Goal: Find specific page/section: Find specific page/section

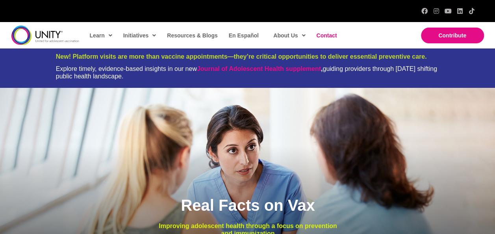
click at [328, 35] on span "Contact" at bounding box center [326, 35] width 20 height 6
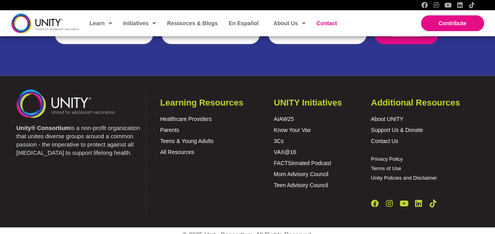
scroll to position [439, 0]
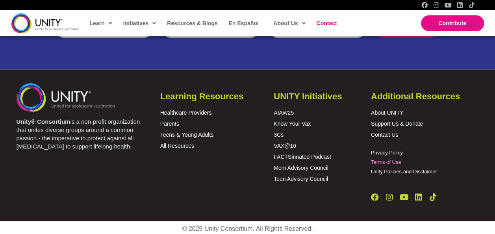
click at [379, 161] on link "Terms of Use" at bounding box center [386, 162] width 30 height 6
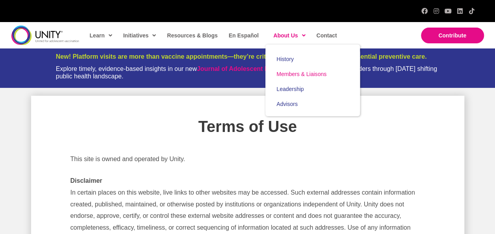
click at [284, 73] on span "Members & Liaisons" at bounding box center [301, 74] width 50 height 6
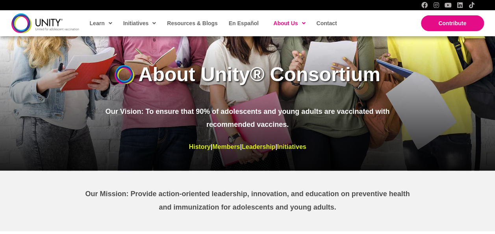
scroll to position [137, 0]
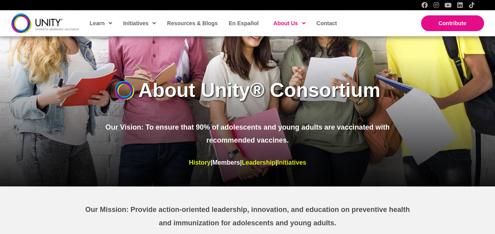
click at [215, 162] on link "Members" at bounding box center [226, 162] width 28 height 7
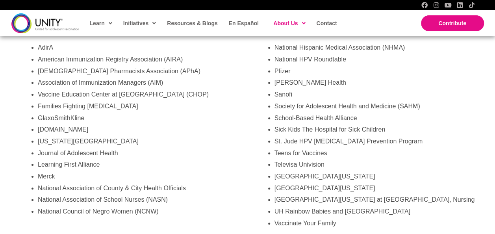
scroll to position [1476, 0]
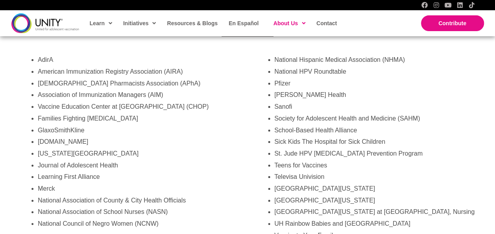
click at [220, 148] on li "[DOMAIN_NAME]" at bounding box center [139, 142] width 202 height 12
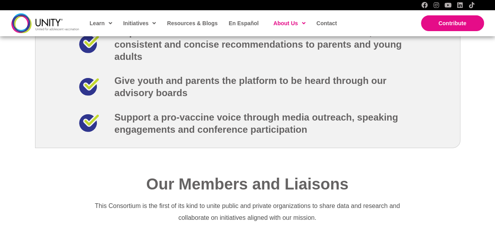
scroll to position [1121, 0]
